Goal: Use online tool/utility: Utilize a website feature to perform a specific function

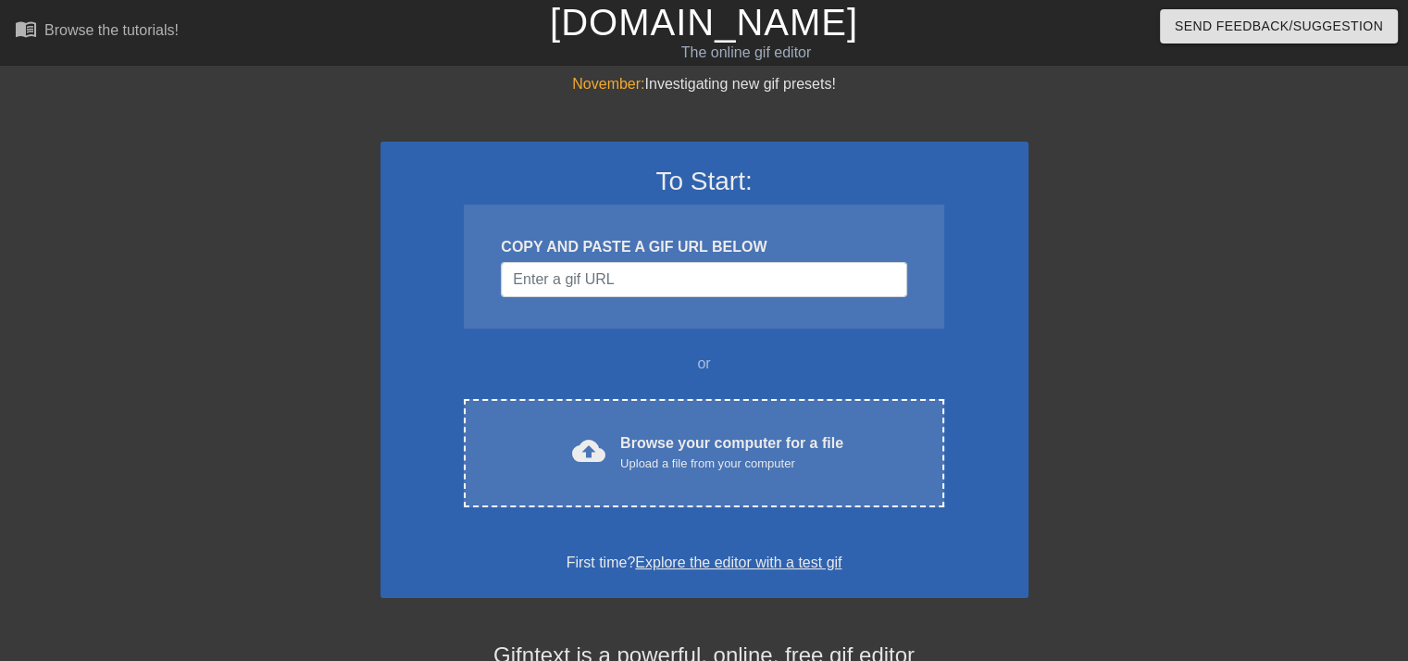
click at [706, 438] on div "Browse your computer for a file Upload a file from your computer" at bounding box center [731, 452] width 223 height 41
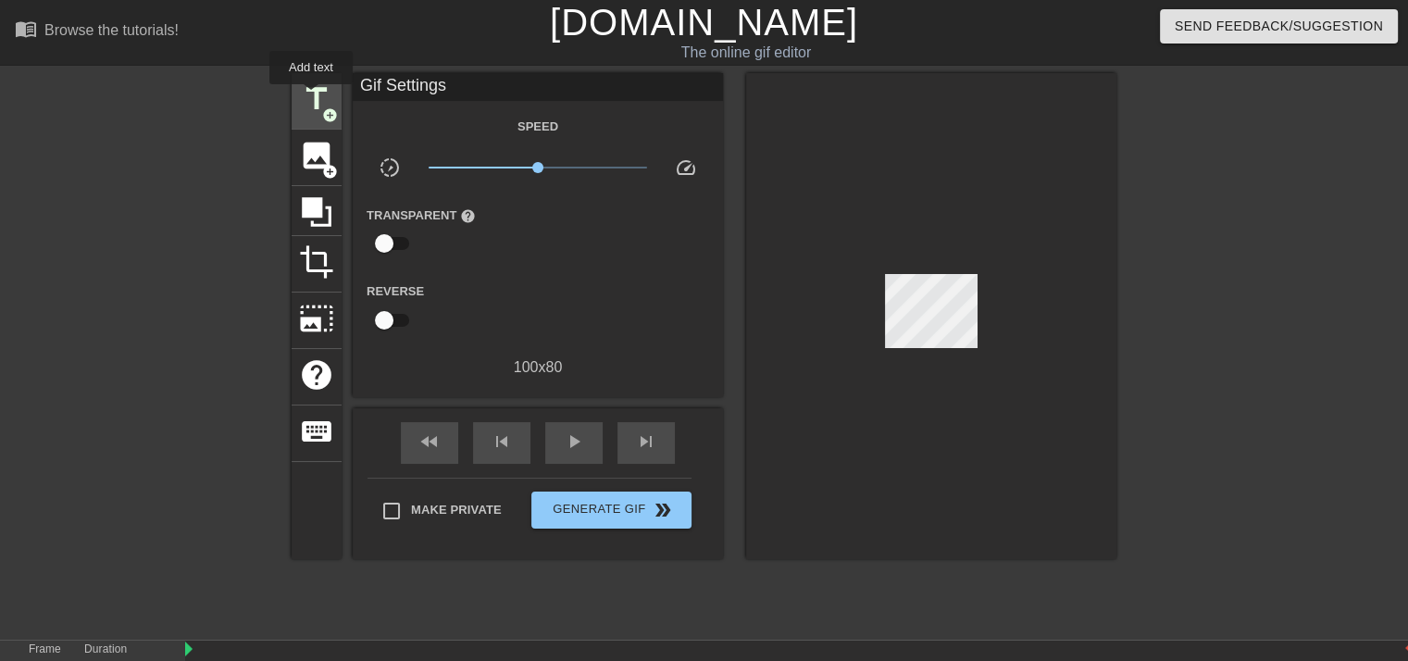
click at [311, 97] on span "title" at bounding box center [316, 98] width 35 height 35
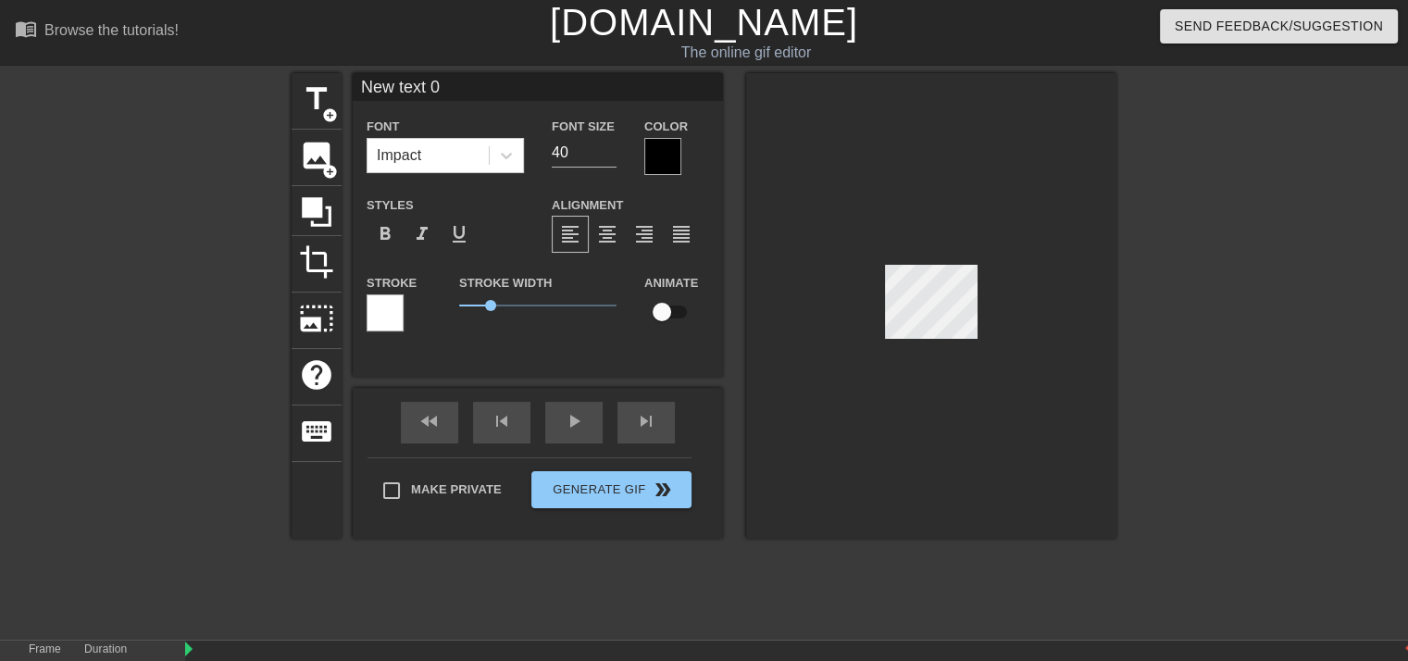
click at [458, 75] on input "New text 0" at bounding box center [538, 87] width 370 height 28
type input "N"
type input "BMB 1-19"
click at [661, 156] on div at bounding box center [662, 156] width 37 height 37
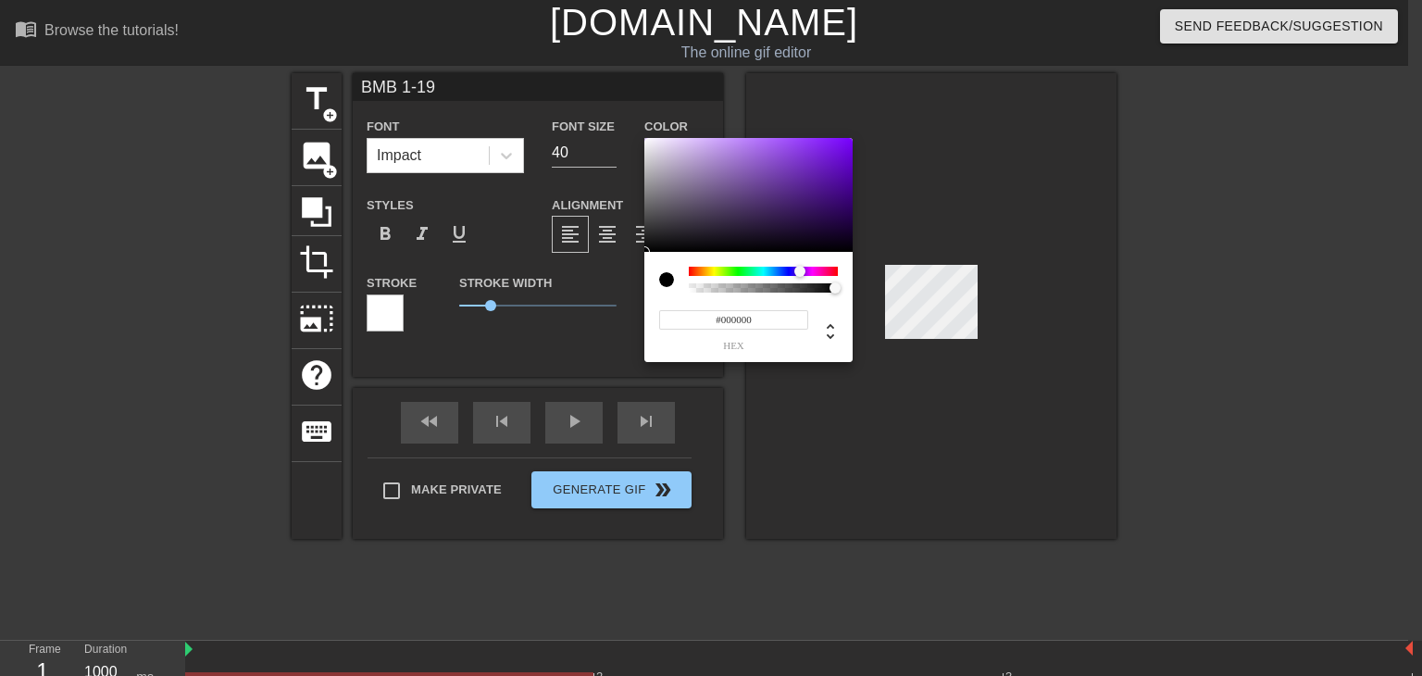
click at [800, 275] on div at bounding box center [763, 271] width 149 height 9
click at [796, 199] on div at bounding box center [748, 195] width 208 height 115
click at [800, 208] on div at bounding box center [805, 213] width 11 height 11
click at [799, 208] on div at bounding box center [798, 208] width 11 height 11
type input "#26103D"
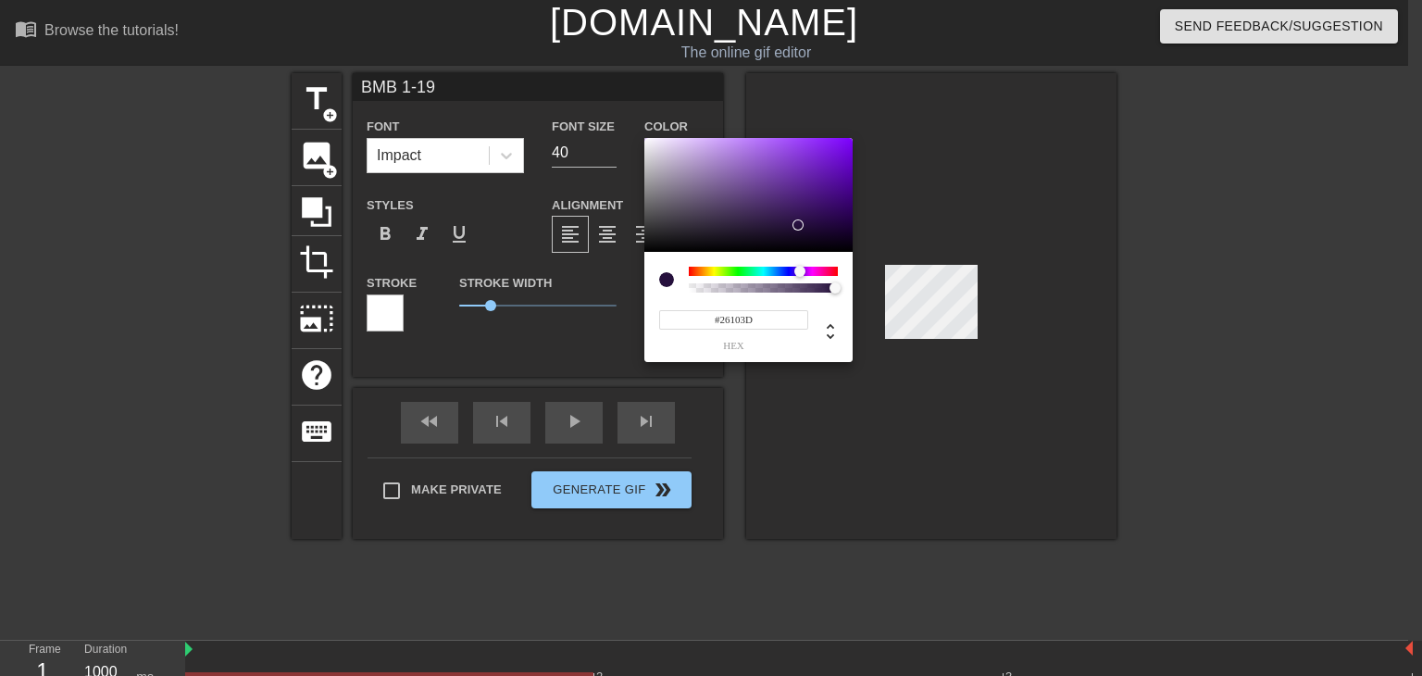
click at [796, 225] on div at bounding box center [748, 195] width 208 height 115
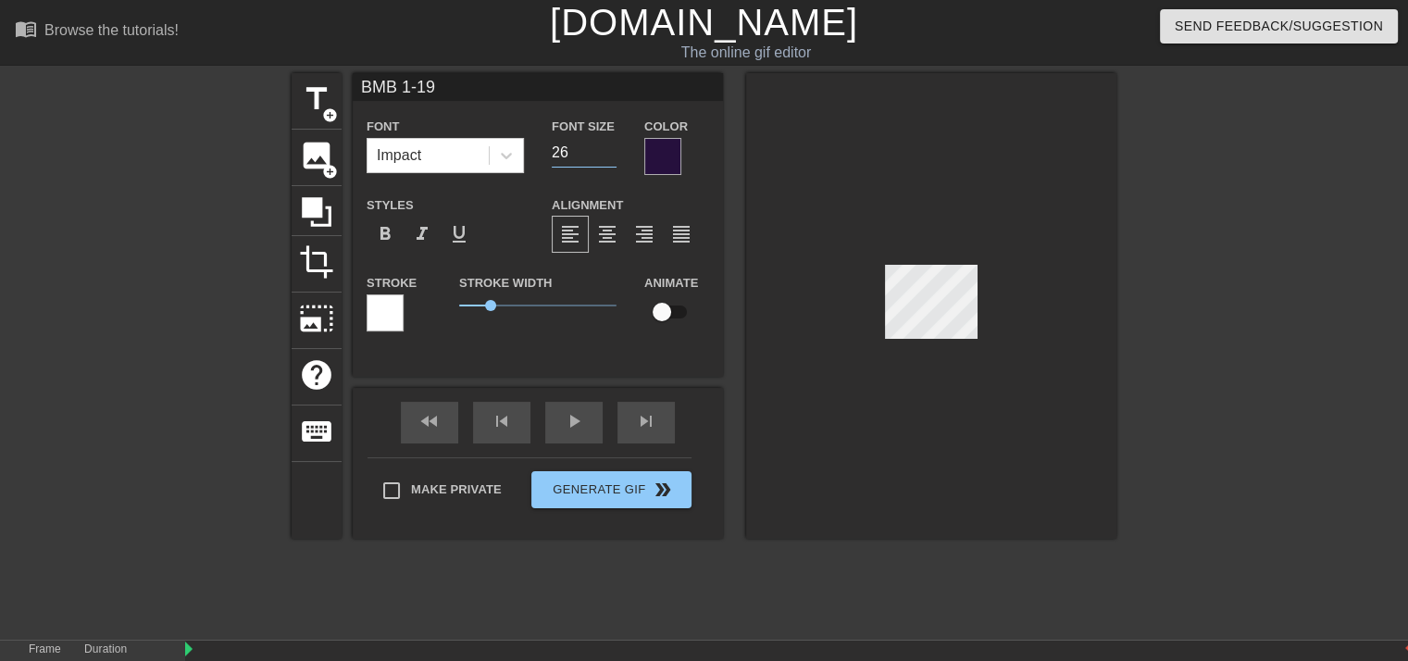
click at [610, 159] on input "26" at bounding box center [584, 153] width 65 height 30
click at [610, 159] on input "25" at bounding box center [584, 153] width 65 height 30
type input "24"
click at [610, 159] on input "24" at bounding box center [584, 153] width 65 height 30
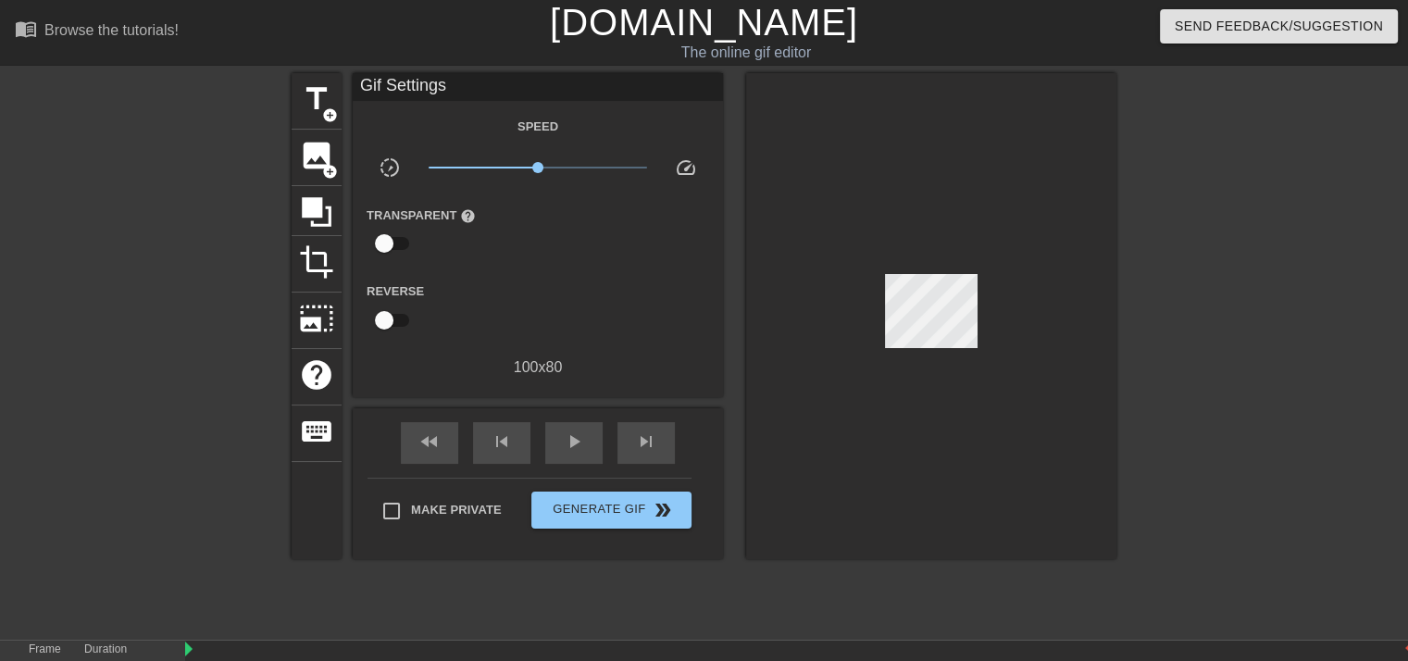
click at [746, 134] on div at bounding box center [931, 316] width 370 height 486
click at [955, 451] on div at bounding box center [931, 316] width 370 height 486
click at [318, 102] on span "title" at bounding box center [316, 98] width 35 height 35
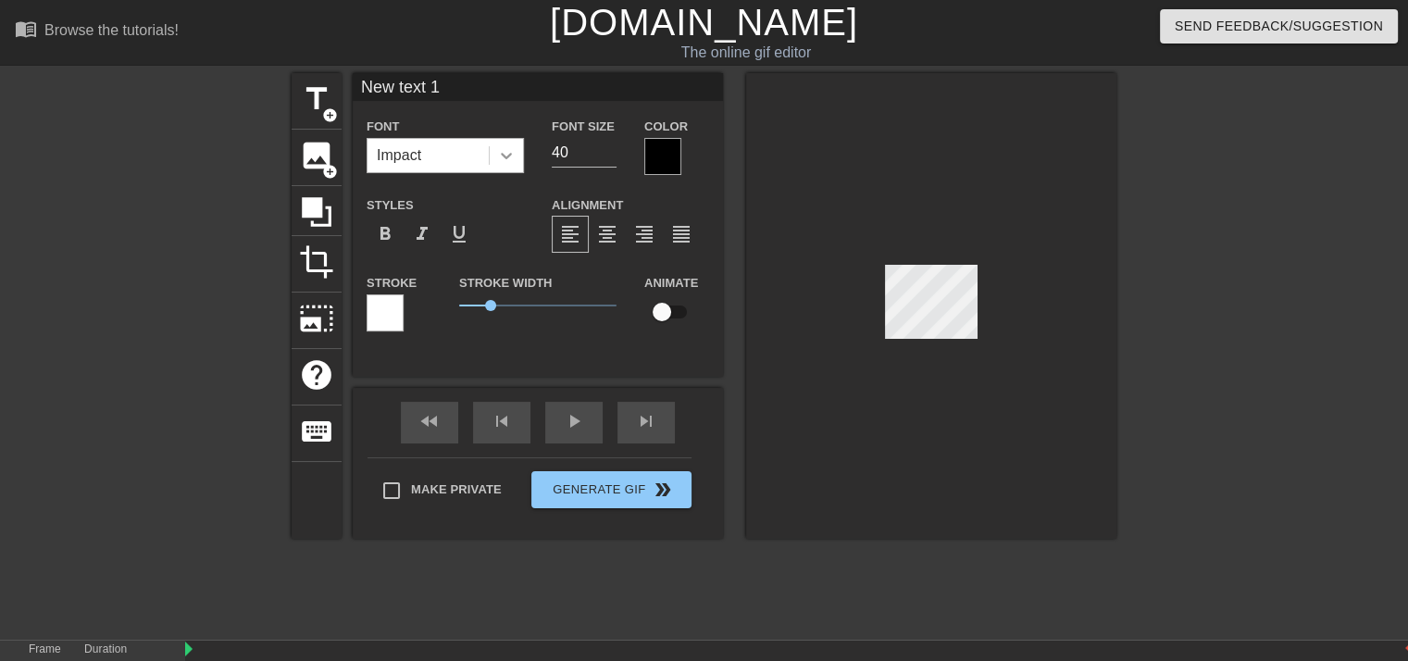
click at [507, 155] on icon at bounding box center [506, 156] width 11 height 6
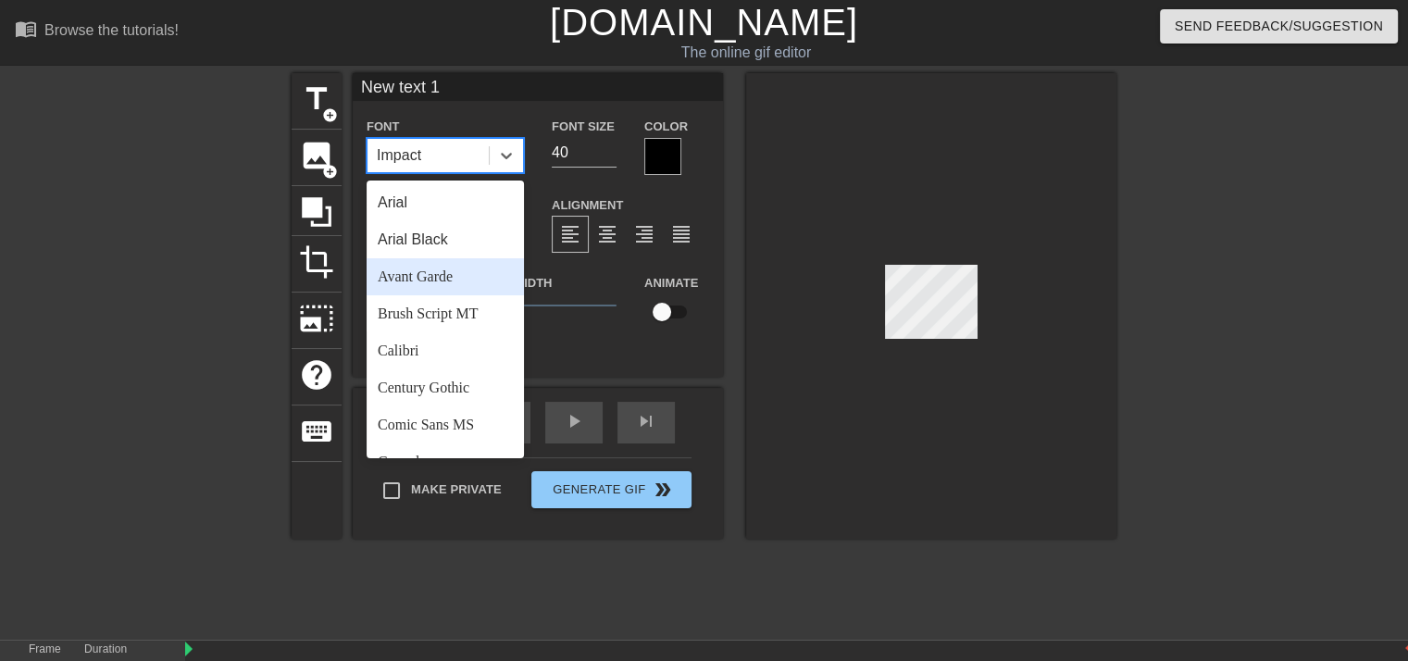
click at [433, 279] on div "Avant Garde" at bounding box center [445, 276] width 157 height 37
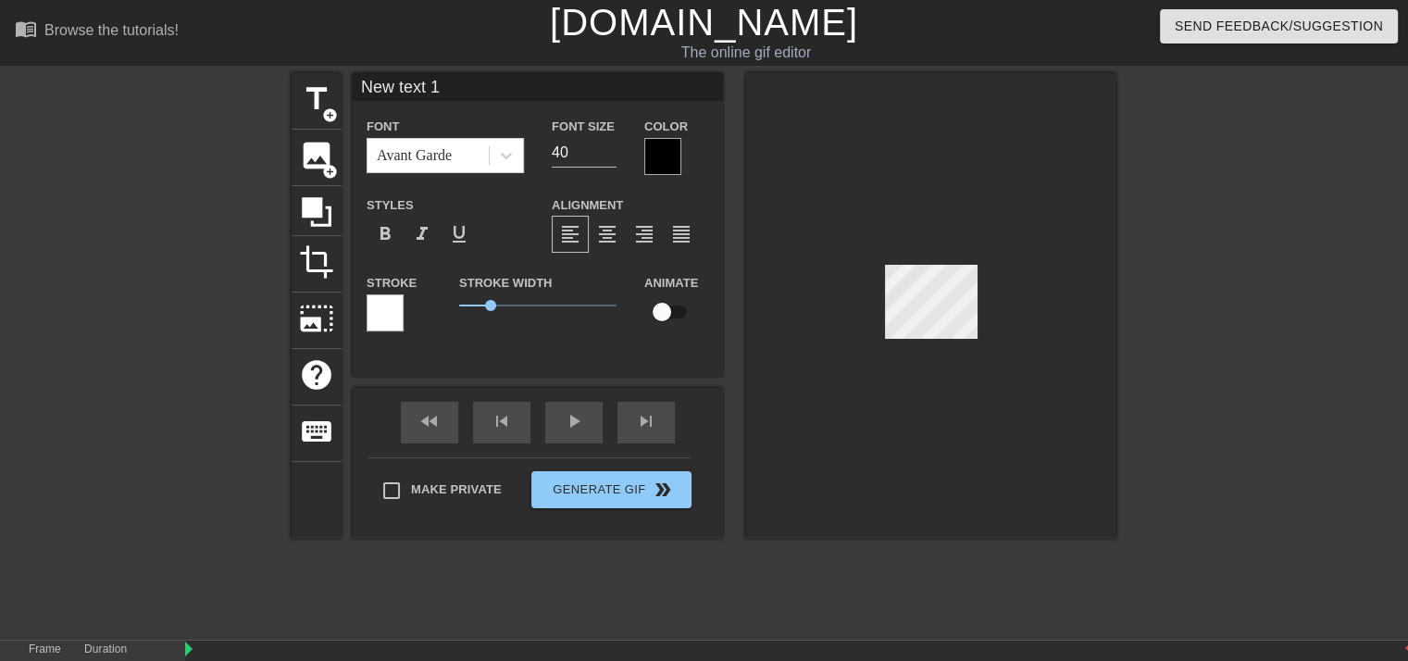
click at [481, 85] on input "New text 1" at bounding box center [538, 87] width 370 height 28
type input "N"
type input "Bukan mantan"
click at [608, 156] on input "23" at bounding box center [584, 153] width 65 height 30
click at [608, 156] on input "22" at bounding box center [584, 153] width 65 height 30
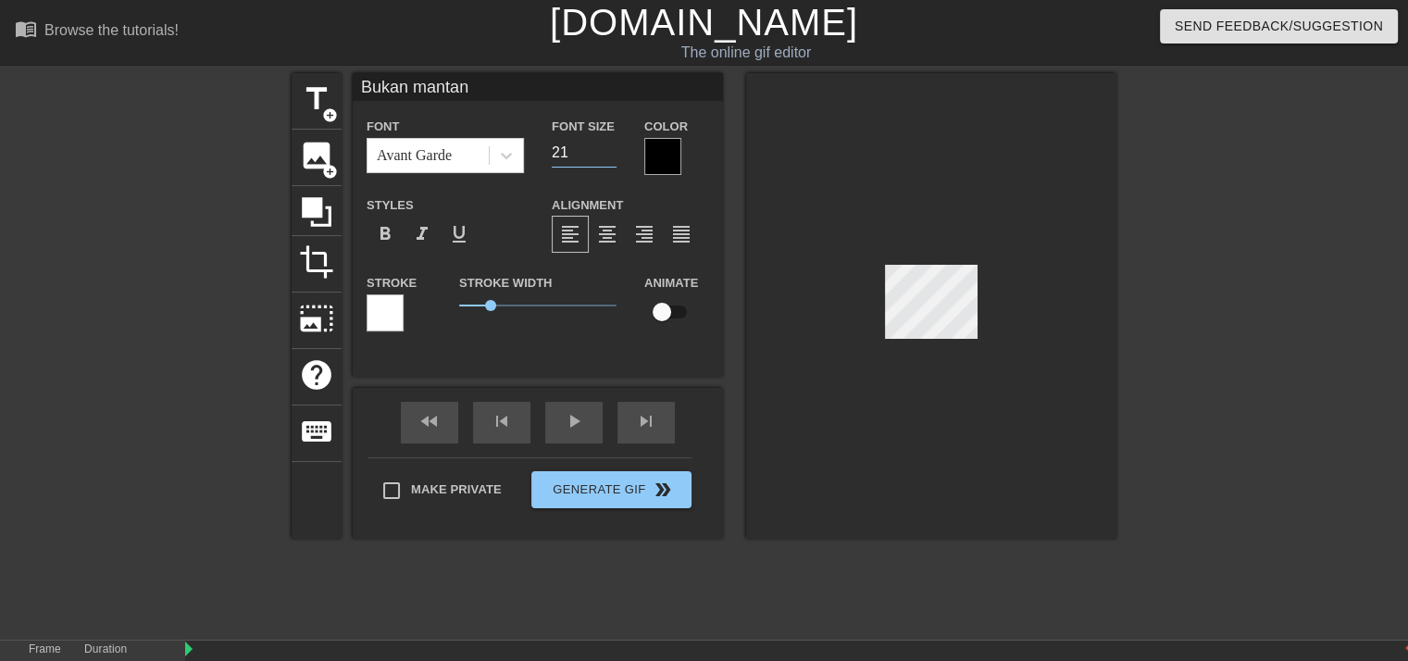
click at [608, 156] on input "21" at bounding box center [584, 153] width 65 height 30
click at [608, 156] on input "20" at bounding box center [584, 153] width 65 height 30
click at [608, 156] on input "19" at bounding box center [584, 153] width 65 height 30
click at [608, 156] on input "18" at bounding box center [584, 153] width 65 height 30
type input "17"
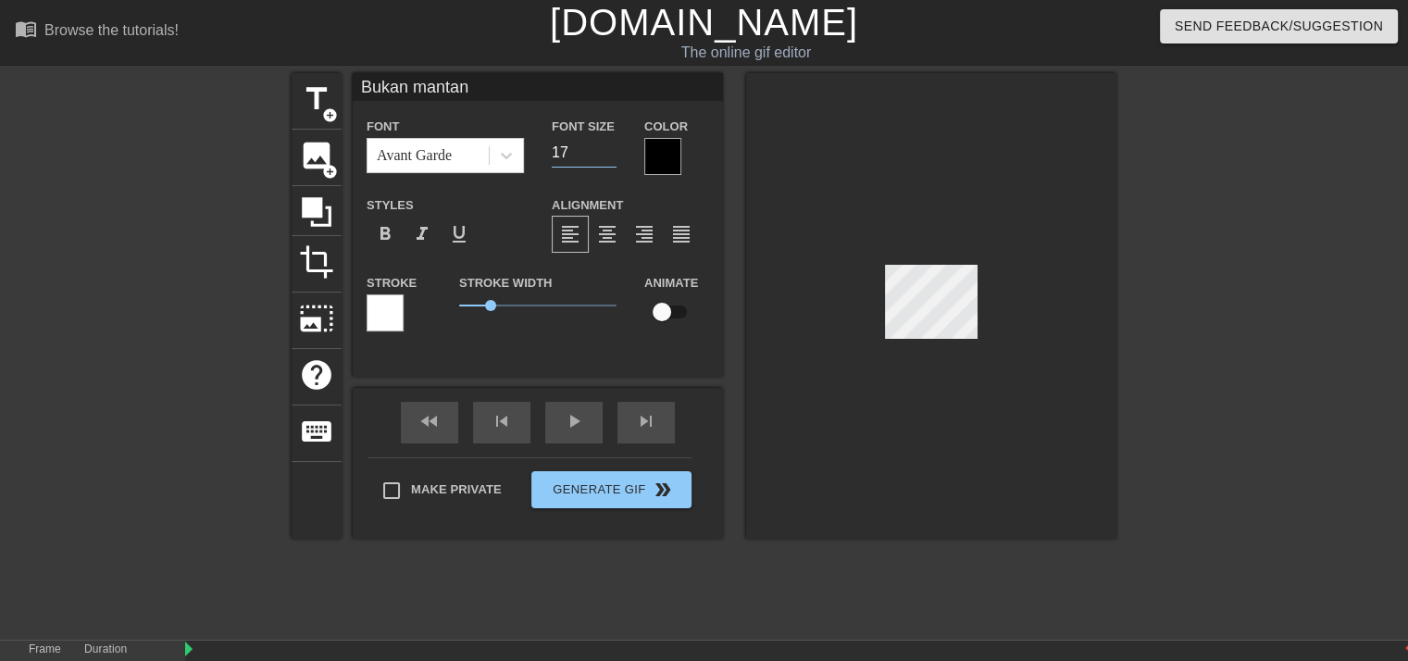
click at [608, 156] on input "17" at bounding box center [584, 153] width 65 height 30
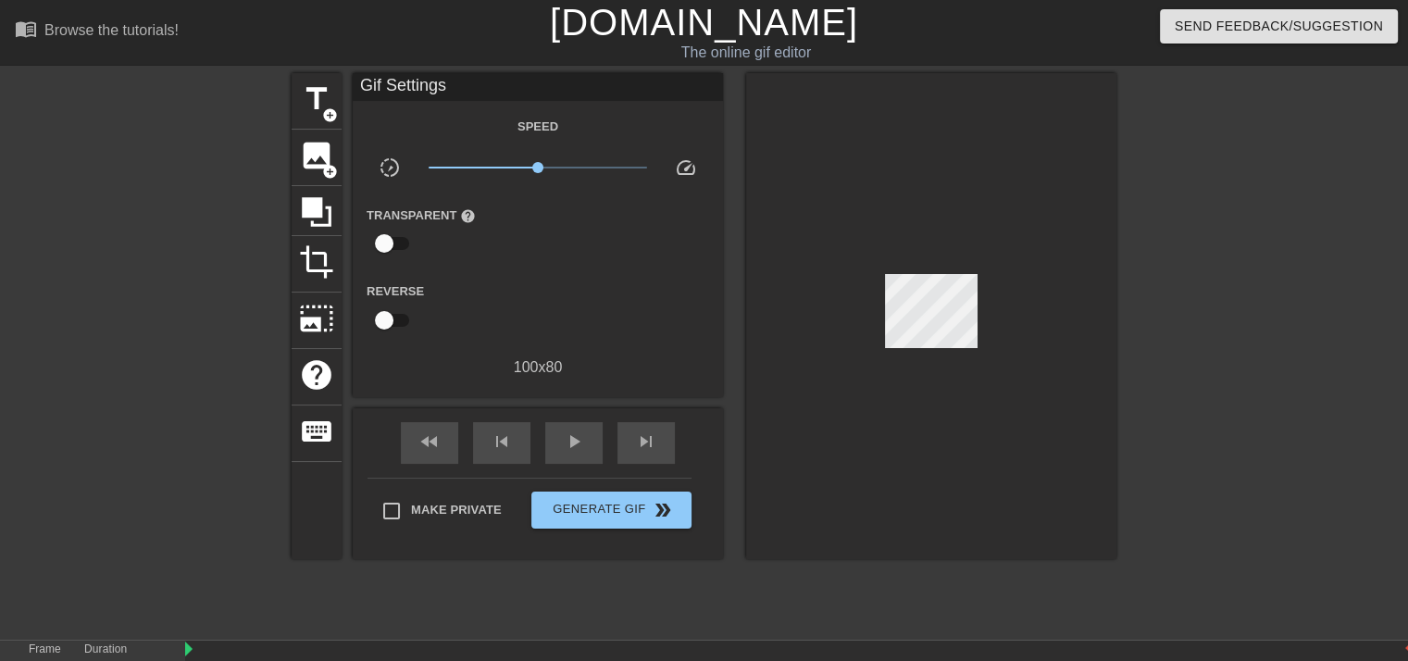
click at [747, 56] on div "The online gif editor" at bounding box center [746, 53] width 535 height 22
click at [452, 85] on div "Gif Settings" at bounding box center [538, 87] width 370 height 28
click at [313, 101] on span "title" at bounding box center [316, 98] width 35 height 35
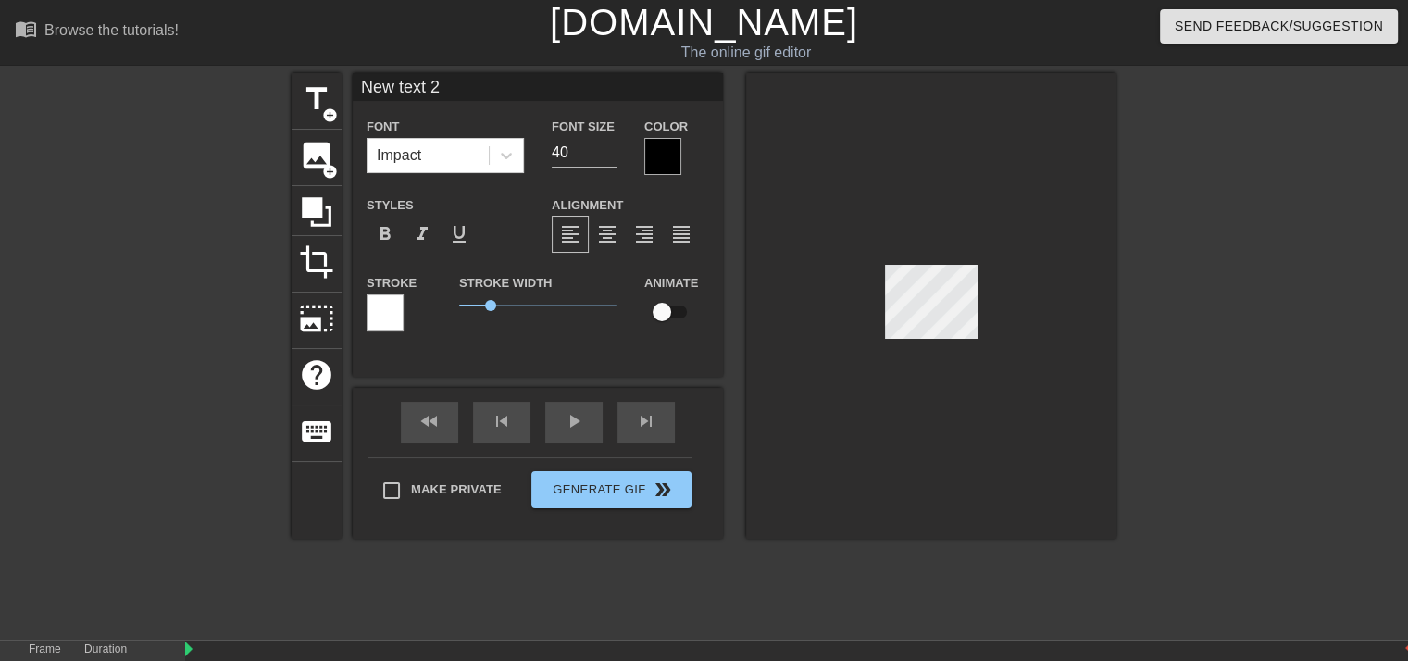
click at [456, 97] on input "New text 2" at bounding box center [538, 87] width 370 height 28
type input "N"
type input "biasa"
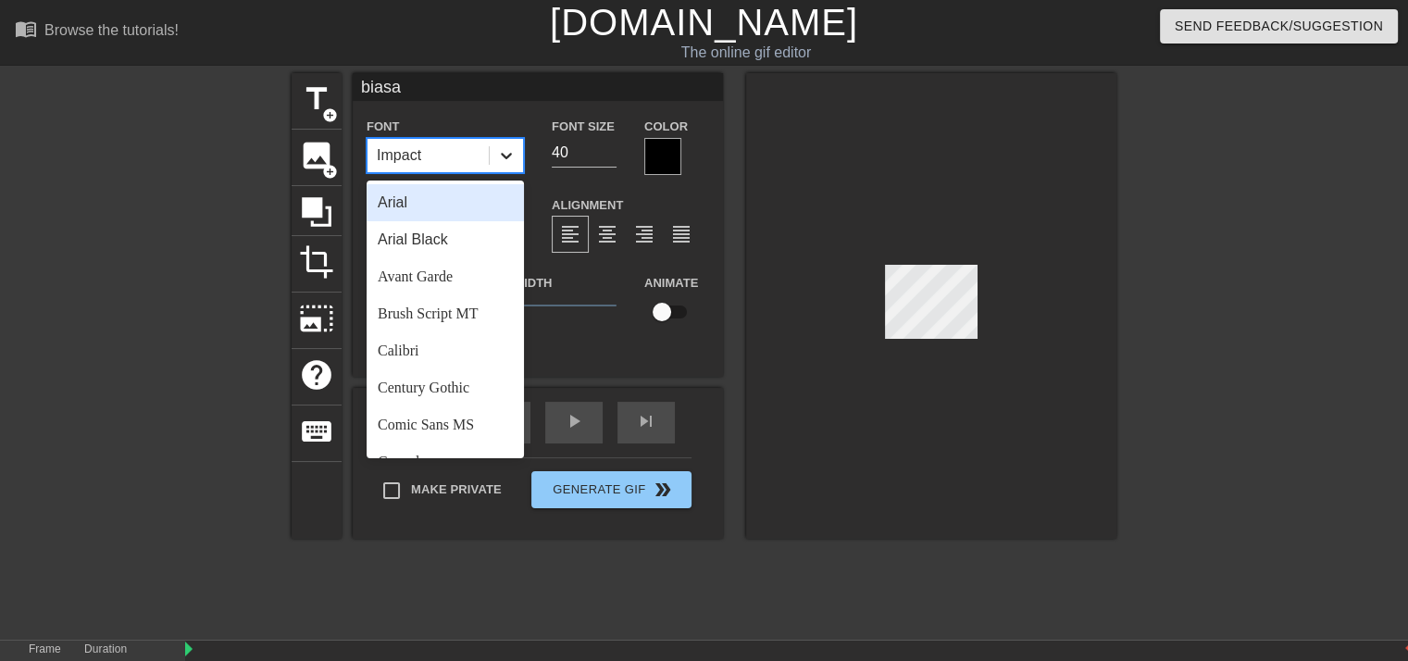
click at [505, 158] on icon at bounding box center [506, 155] width 19 height 19
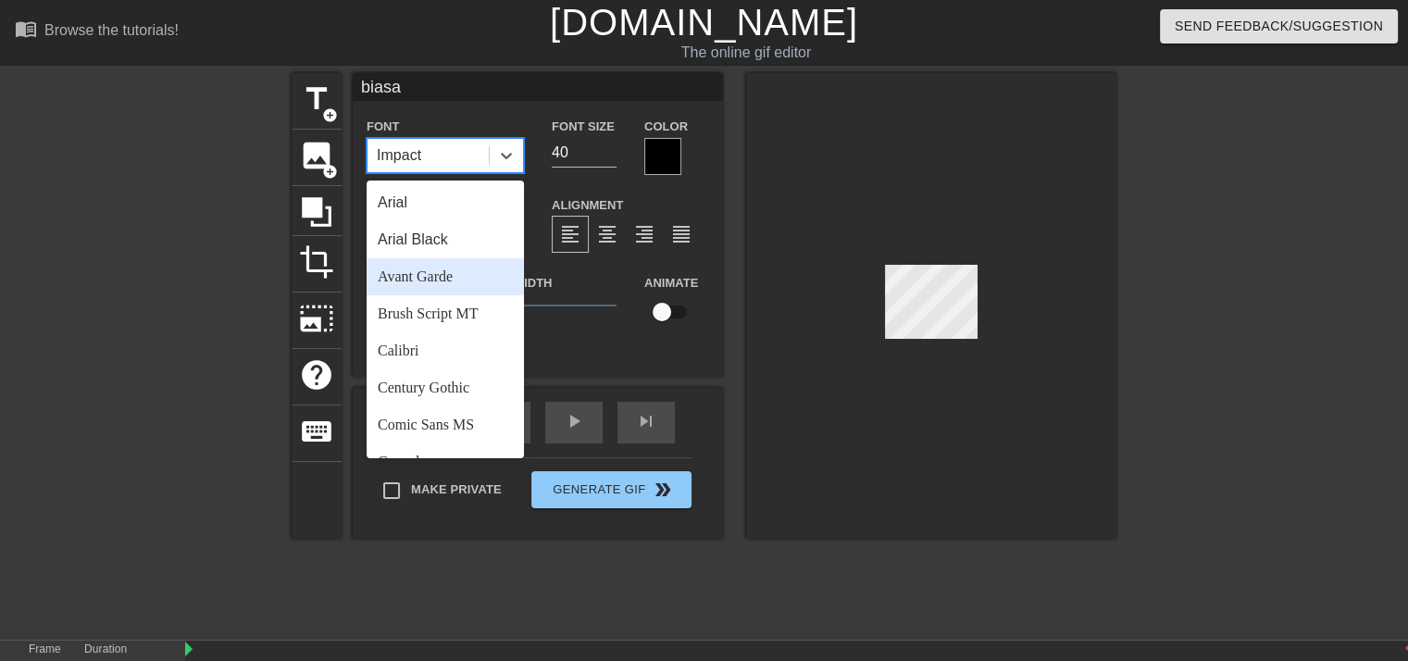
click at [450, 273] on div "Avant Garde" at bounding box center [445, 276] width 157 height 37
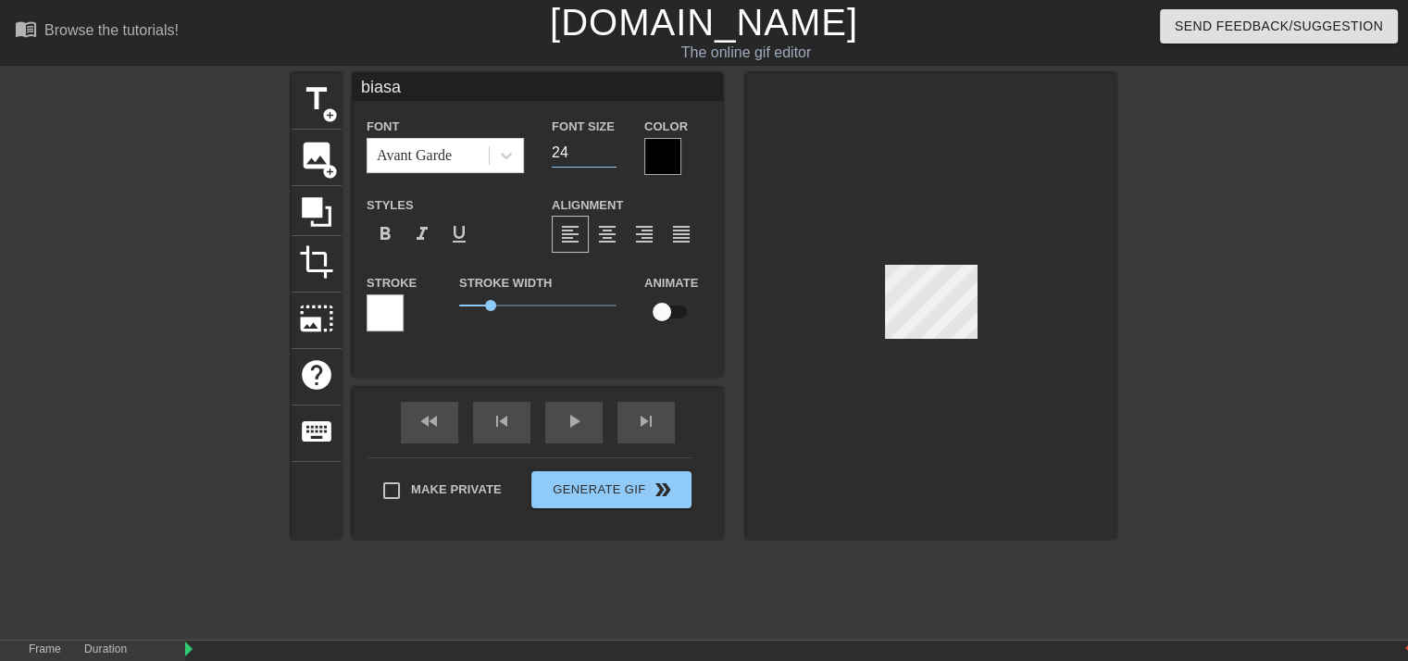
click at [608, 158] on input "24" at bounding box center [584, 153] width 65 height 30
click at [609, 149] on input "25" at bounding box center [584, 153] width 65 height 30
type input "26"
click at [609, 149] on input "26" at bounding box center [584, 153] width 65 height 30
type input "Bukan mantan"
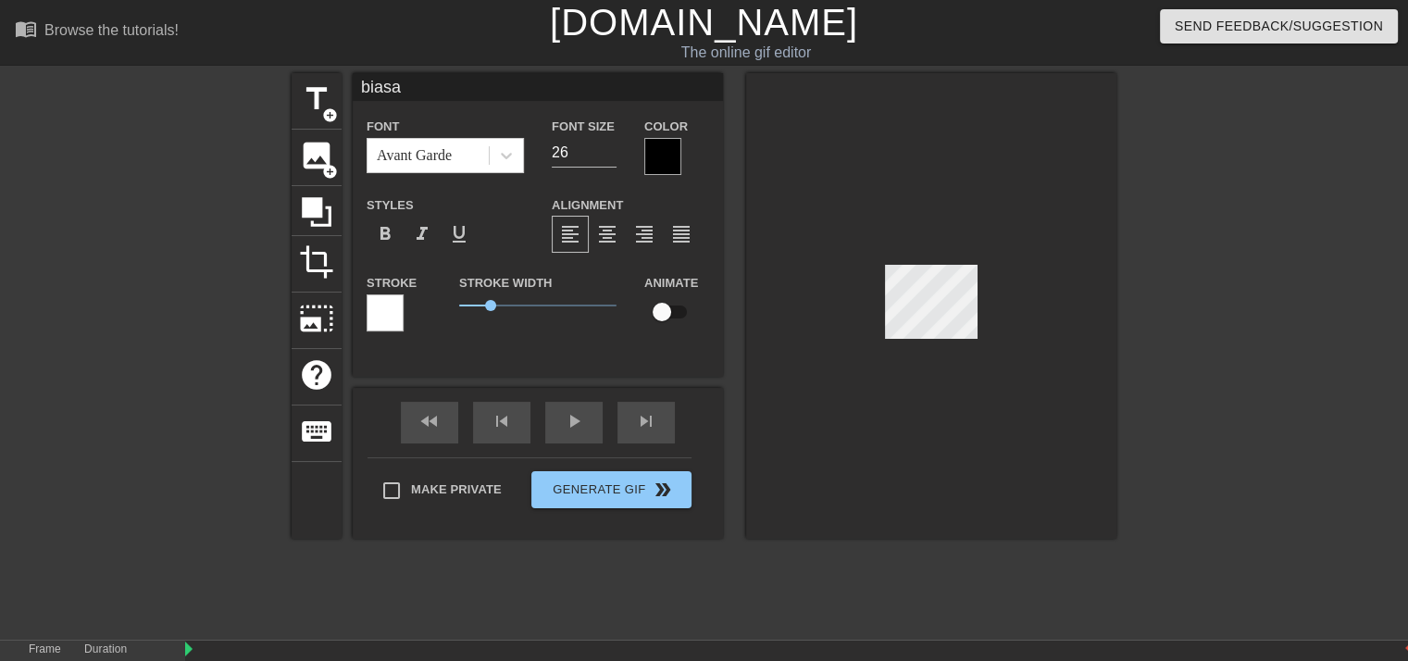
type input "17"
type input "biasa"
click at [604, 156] on input "15" at bounding box center [584, 153] width 65 height 30
click at [608, 149] on input "16" at bounding box center [584, 153] width 65 height 30
type input "17"
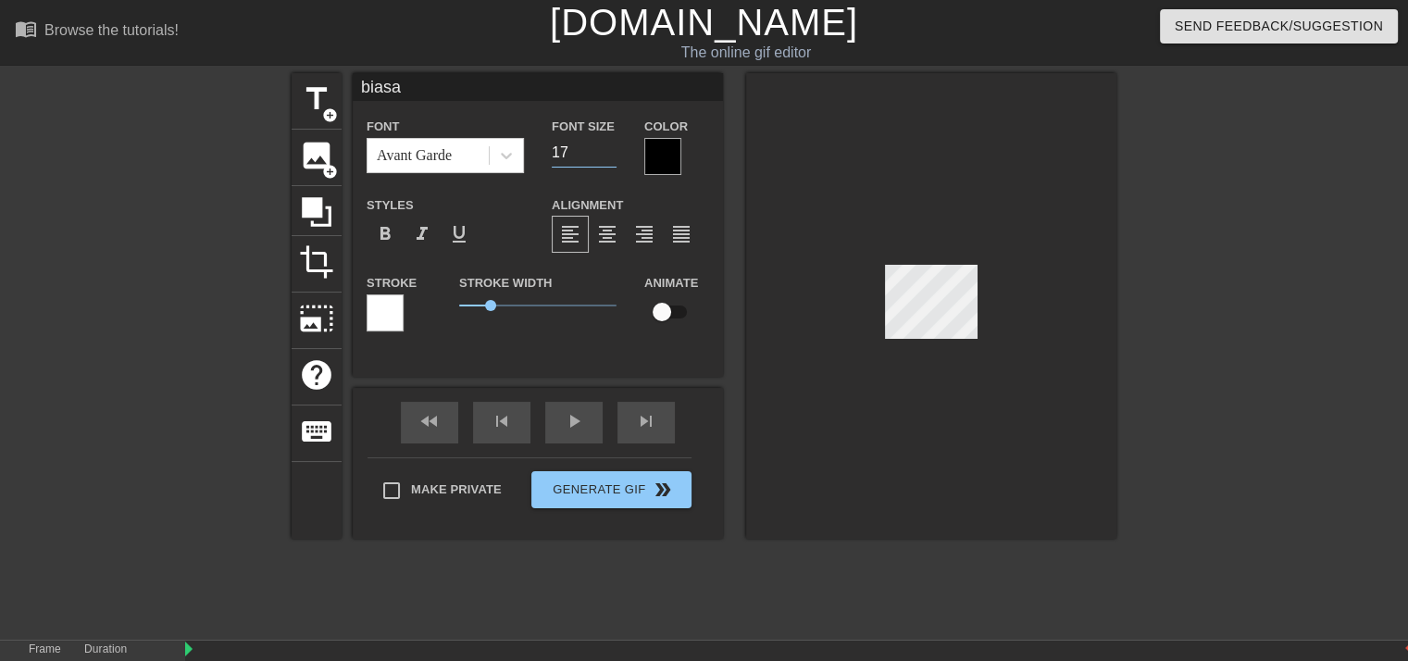
click at [608, 149] on input "17" at bounding box center [584, 153] width 65 height 30
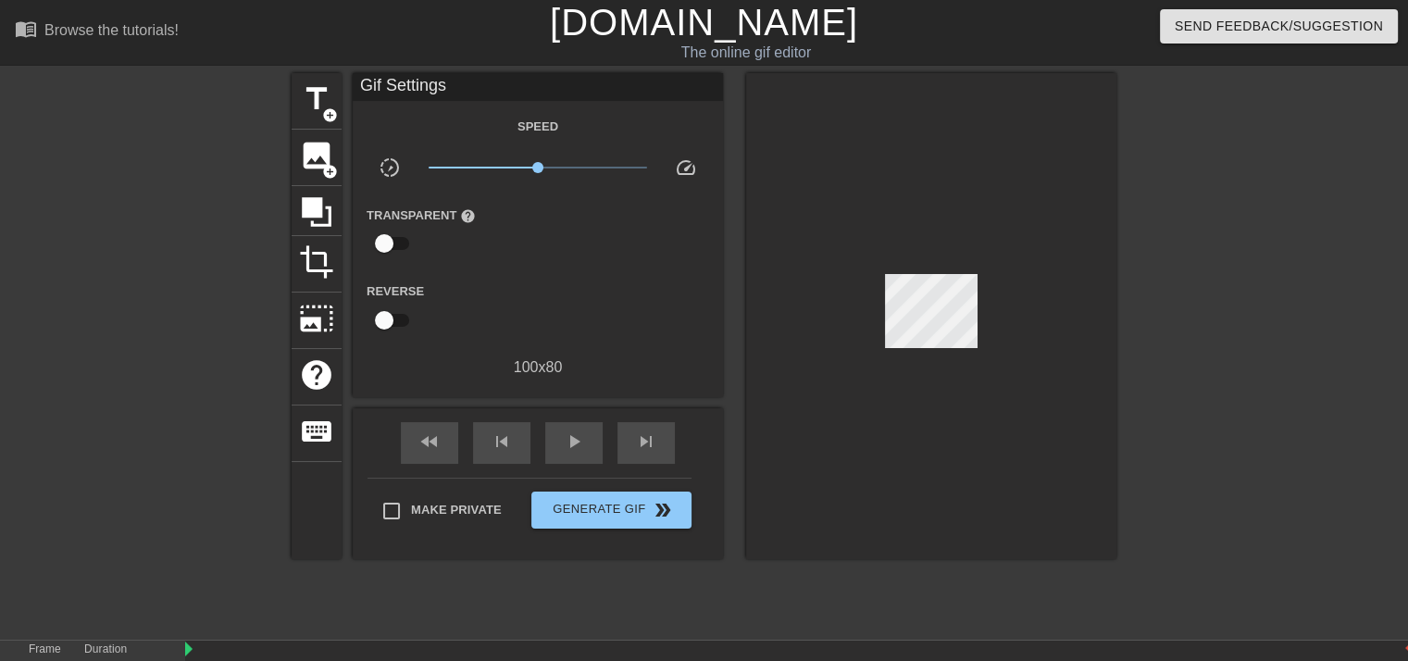
click at [748, 119] on div at bounding box center [931, 316] width 370 height 486
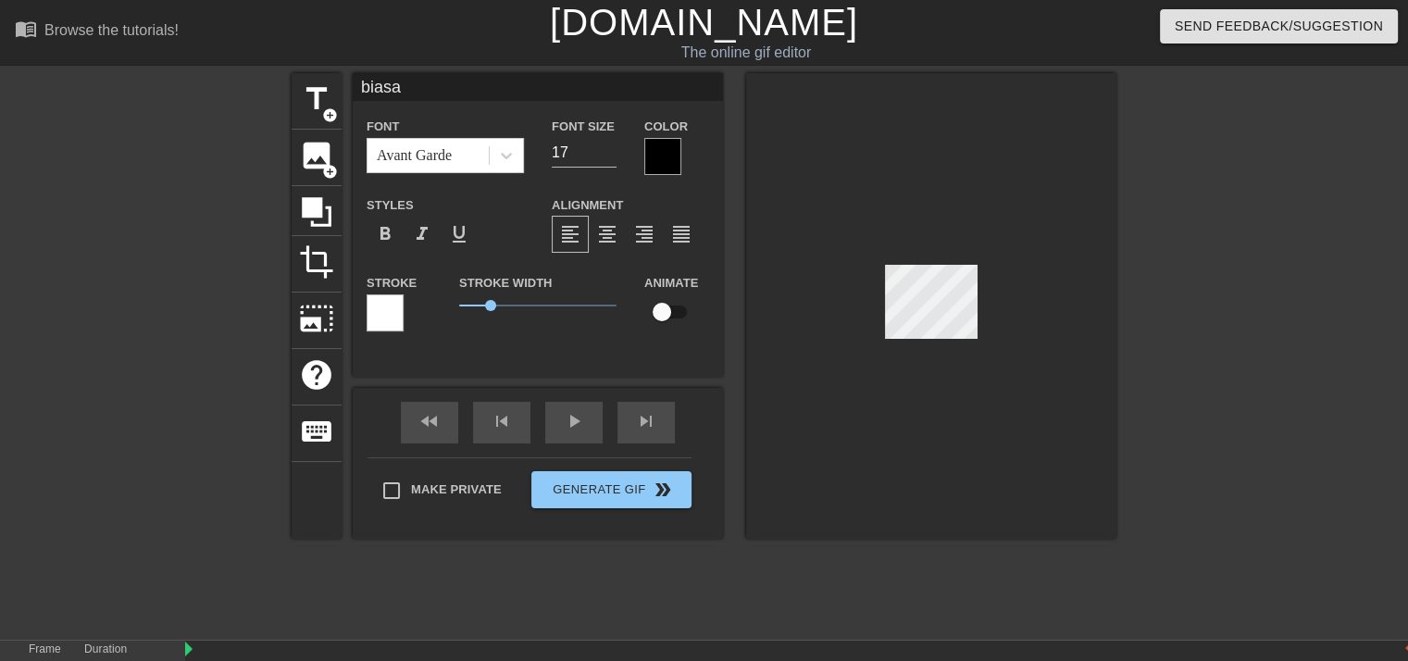
type input "Bukan mantan"
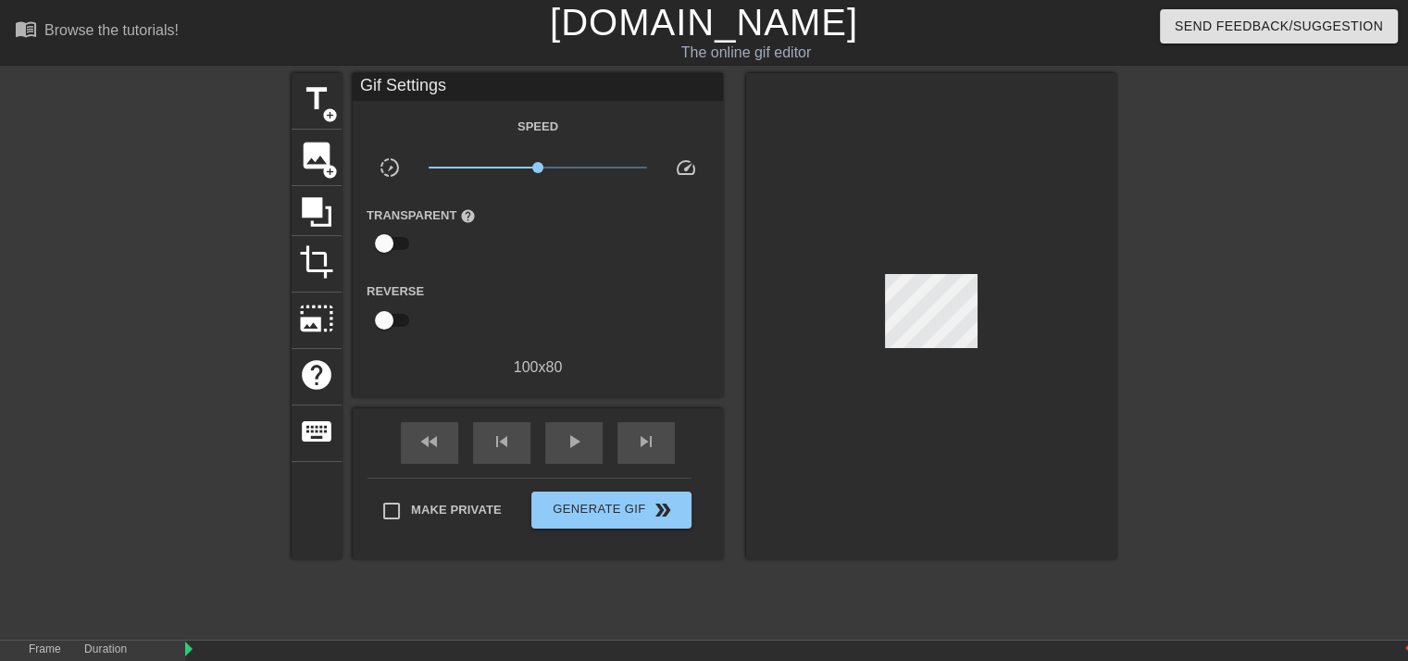
click at [1099, 239] on div at bounding box center [931, 316] width 370 height 486
click at [905, 476] on div at bounding box center [931, 316] width 370 height 486
click at [381, 512] on input "Make Private" at bounding box center [391, 511] width 39 height 39
checkbox input "true"
click at [592, 510] on span "Generate Gif double_arrow" at bounding box center [611, 510] width 145 height 22
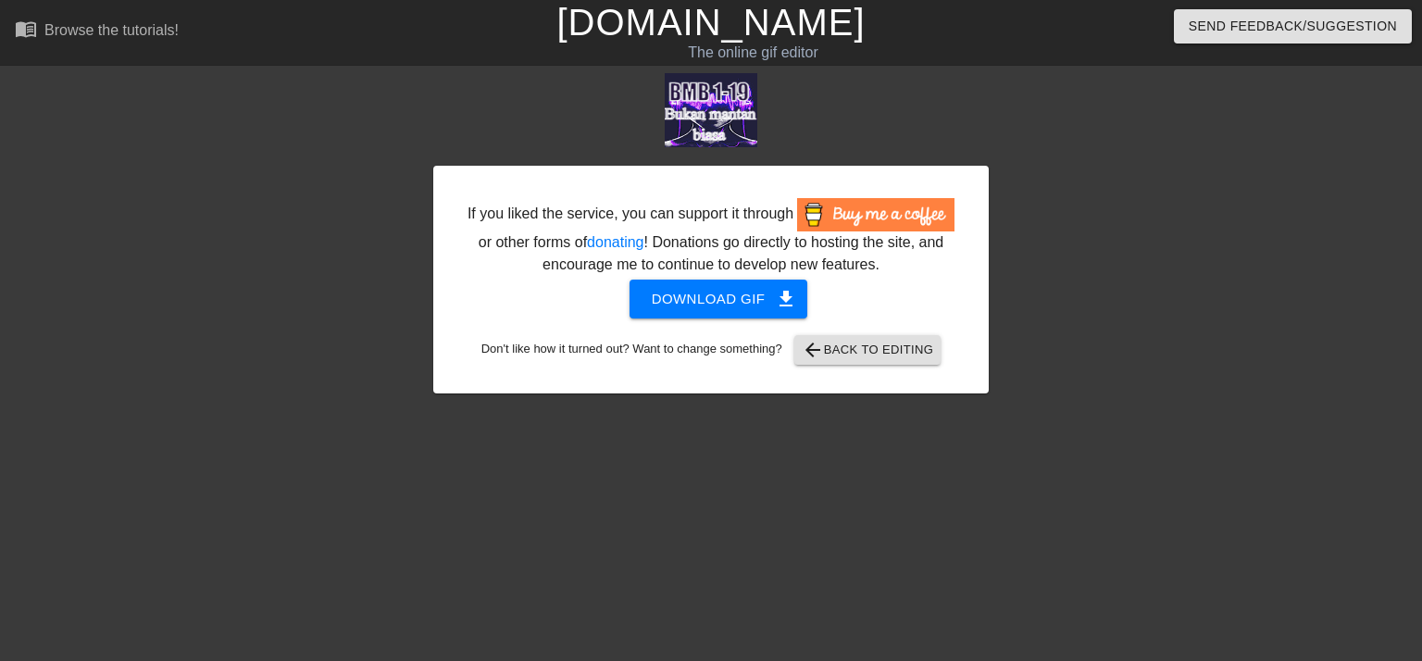
click at [719, 279] on div "If you liked the service, you can support it through or other forms of donating…" at bounding box center [711, 280] width 556 height 228
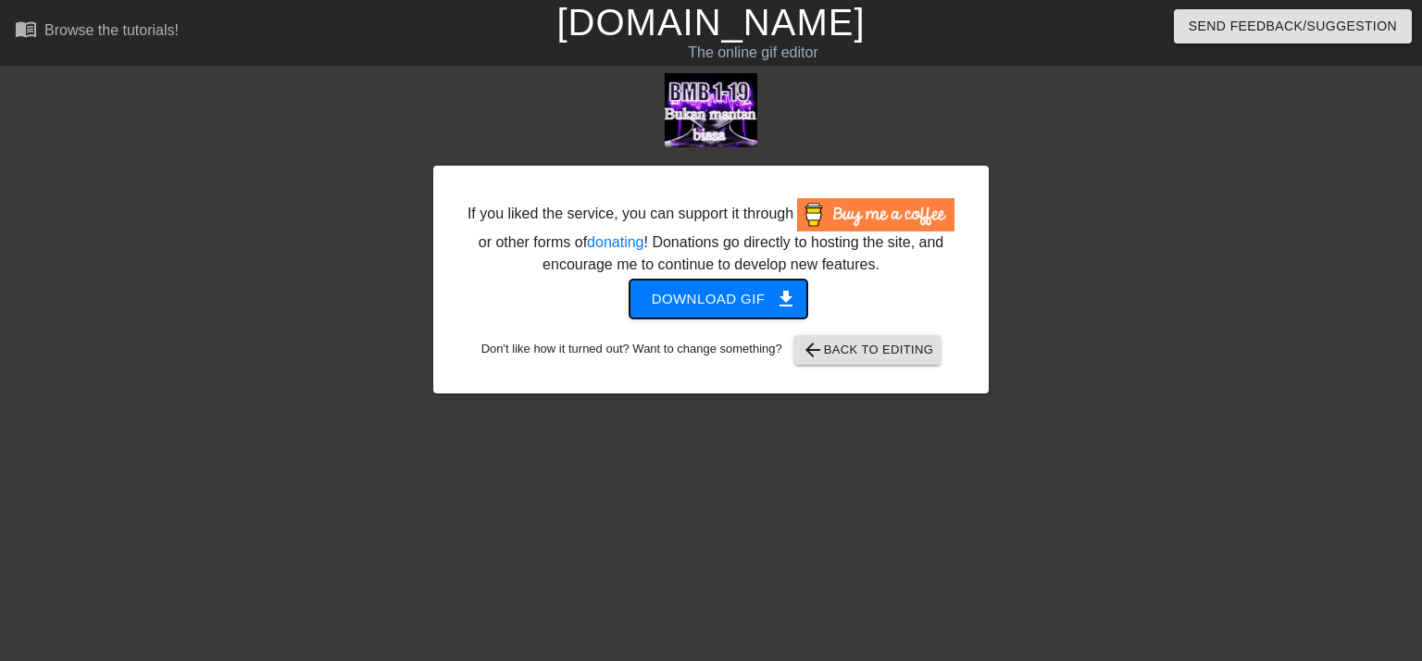
click at [722, 302] on span "Download gif get_app" at bounding box center [719, 299] width 134 height 24
